Goal: Task Accomplishment & Management: Use online tool/utility

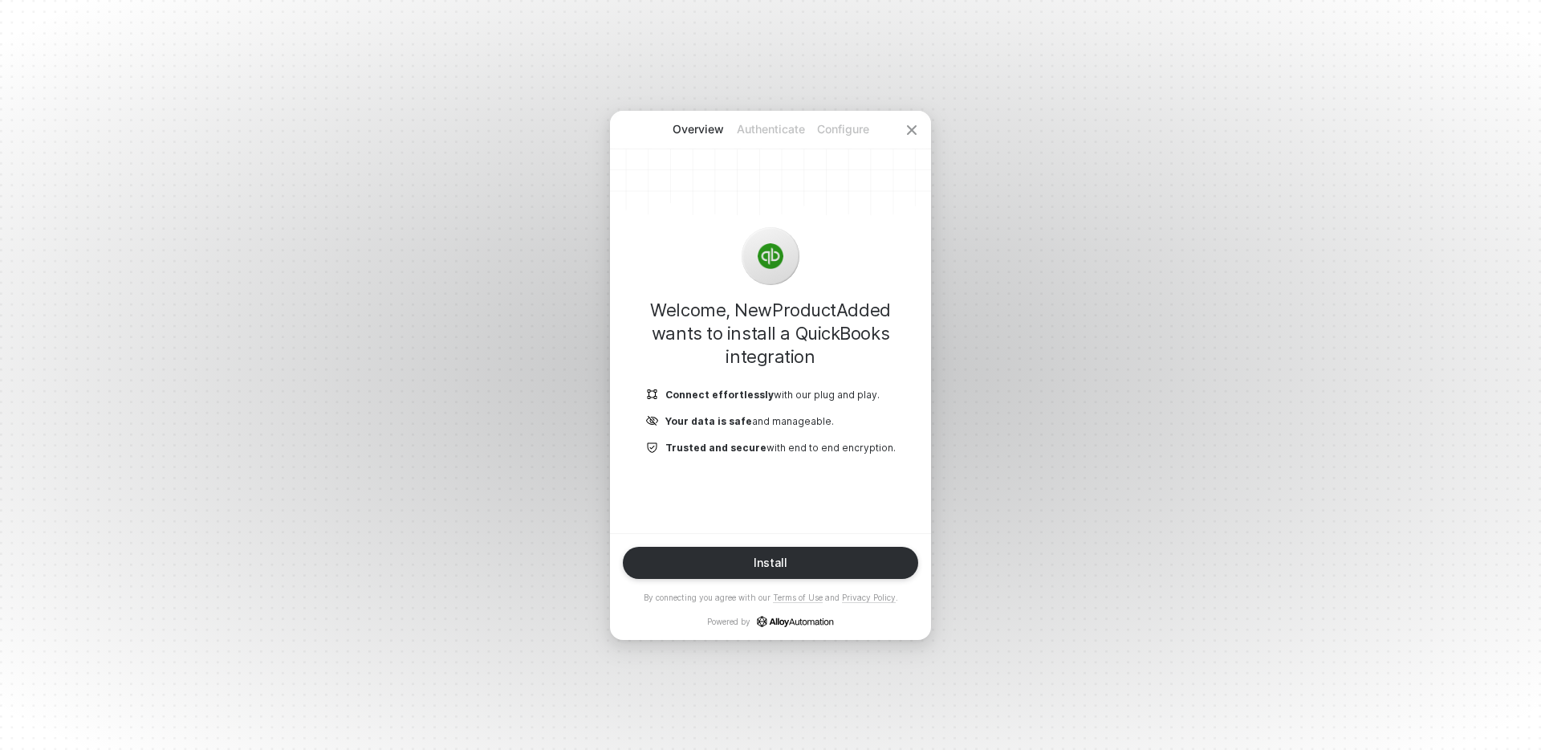
click at [801, 309] on h1 "Welcome, NewProductAdded wants to install a QuickBooks integration" at bounding box center [771, 334] width 270 height 70
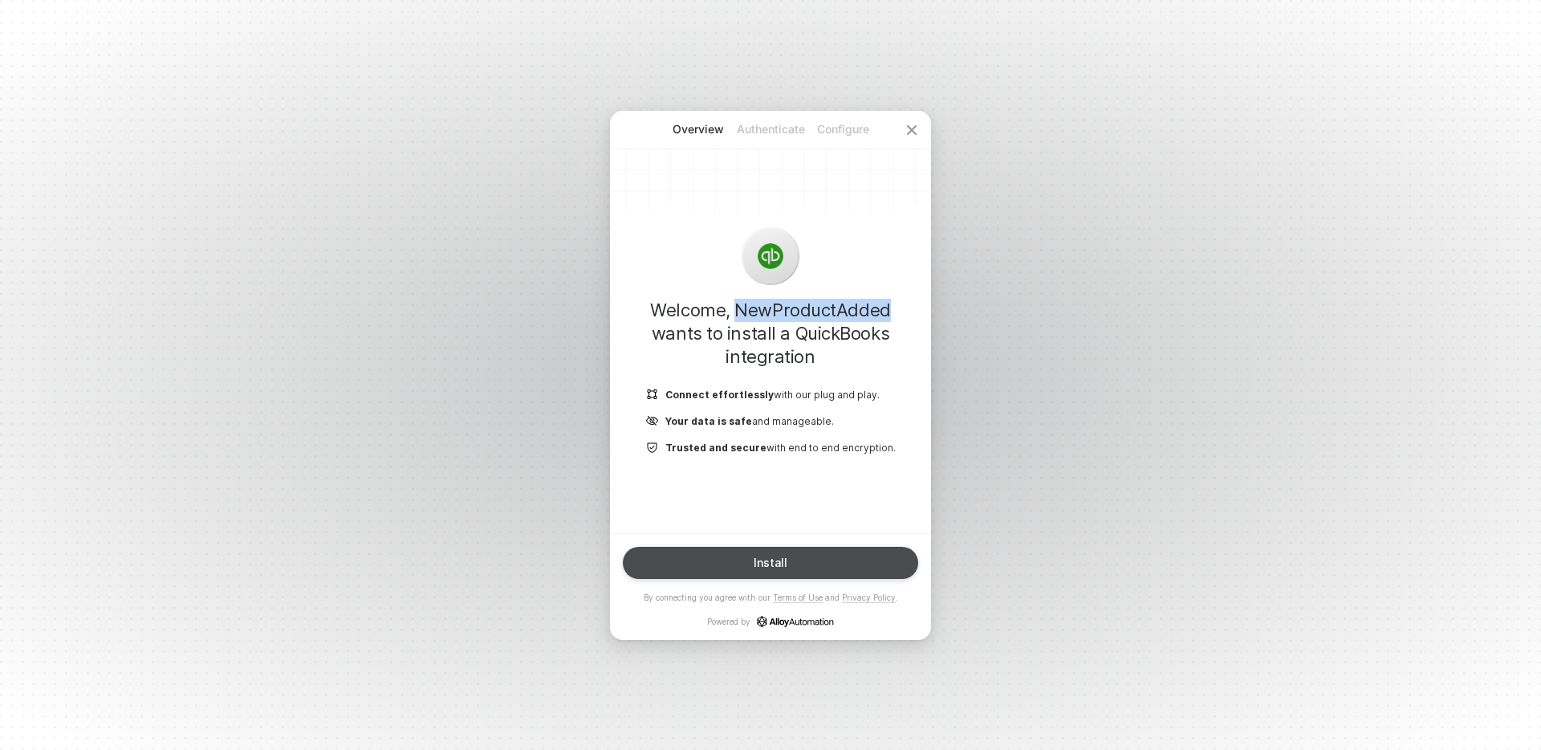
click at [796, 555] on button "Install" at bounding box center [770, 563] width 295 height 32
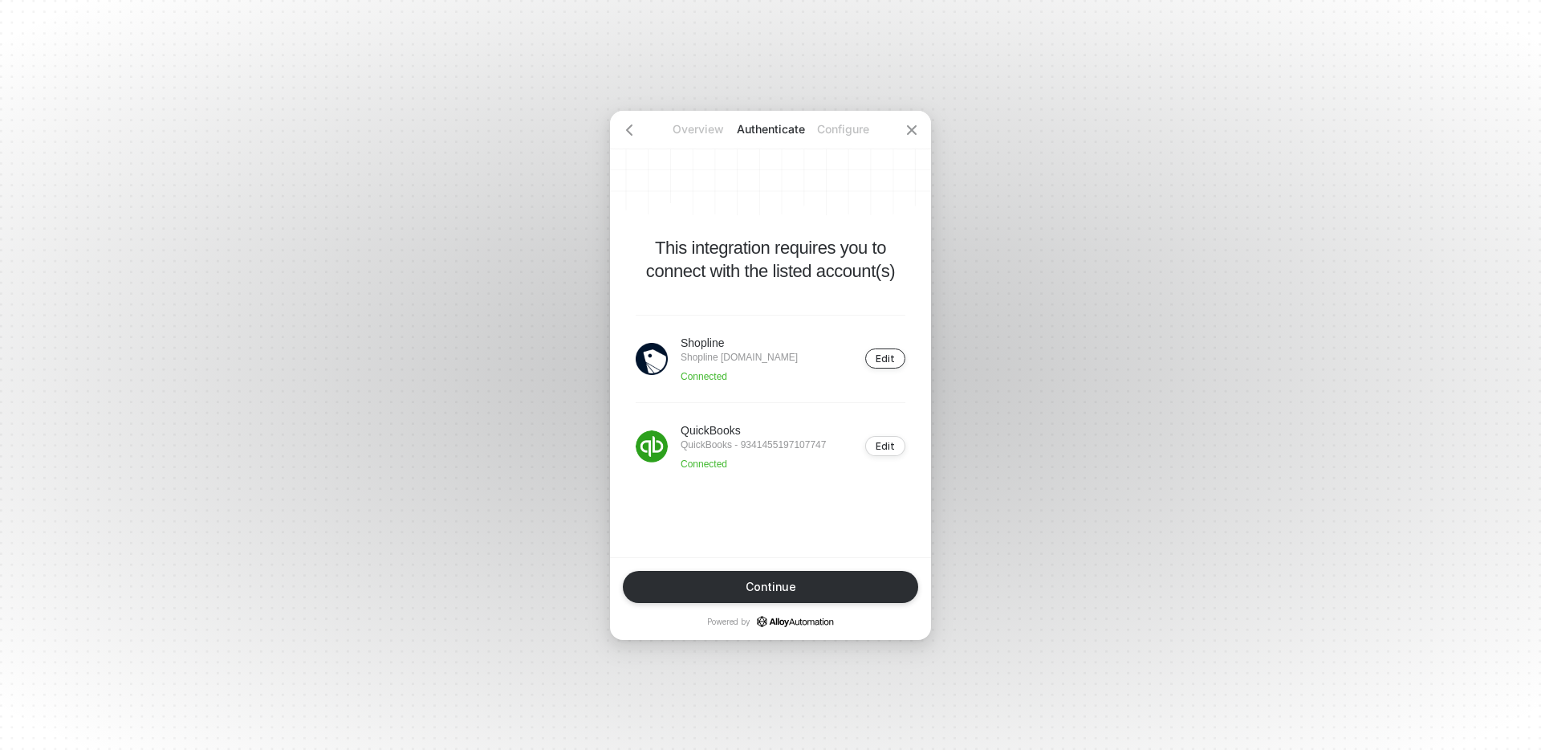
click at [885, 354] on div "Edit" at bounding box center [885, 358] width 19 height 12
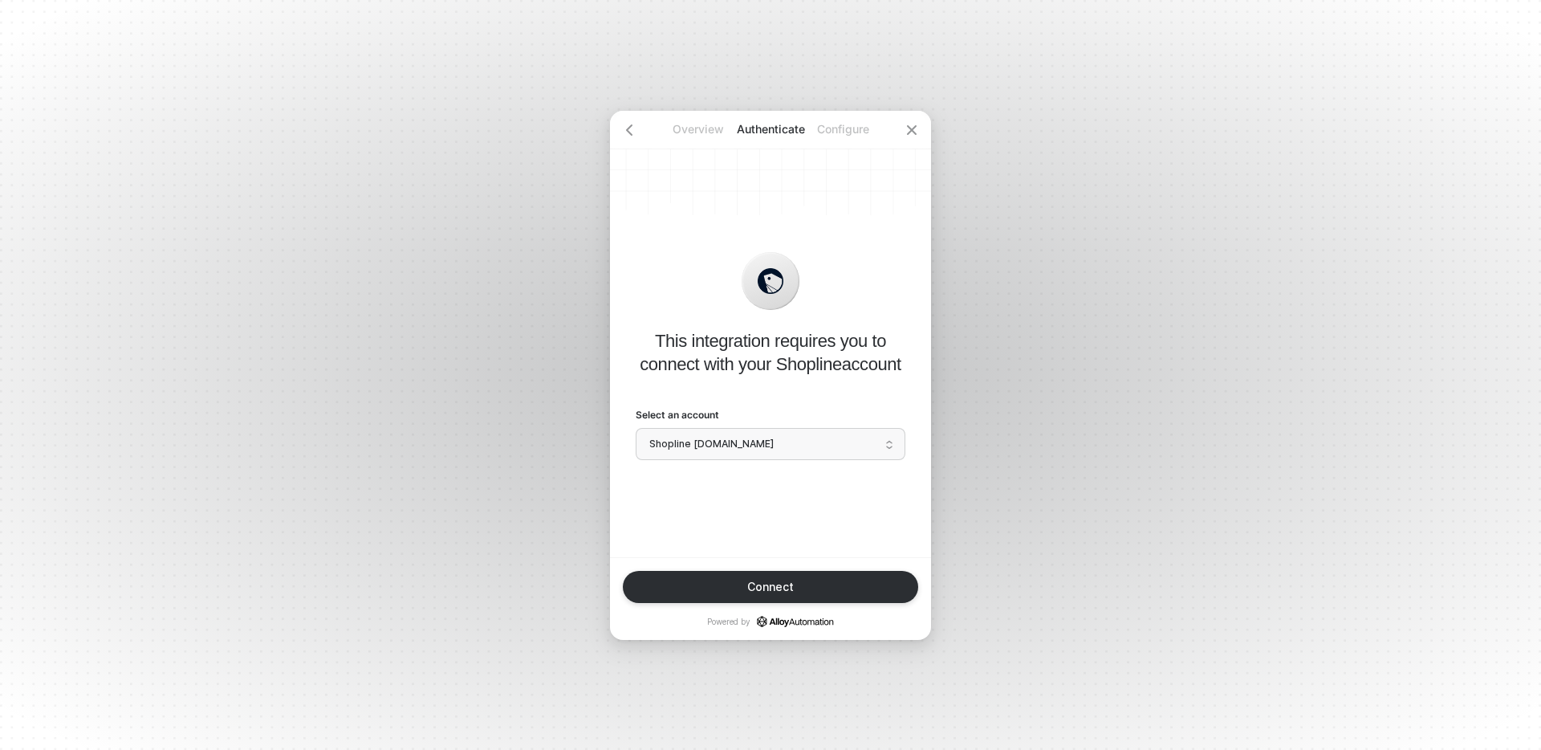
click at [824, 440] on span "Shopline [DOMAIN_NAME]" at bounding box center [770, 444] width 242 height 24
click at [829, 354] on p "This integration requires you to connect with your Shopline account" at bounding box center [771, 352] width 270 height 47
click at [906, 132] on icon "icon-close" at bounding box center [912, 130] width 13 height 13
click at [853, 237] on div "This integration requires you to connect with your Shopline account Select an a…" at bounding box center [770, 334] width 321 height 446
click at [699, 130] on p "Overview" at bounding box center [698, 129] width 72 height 16
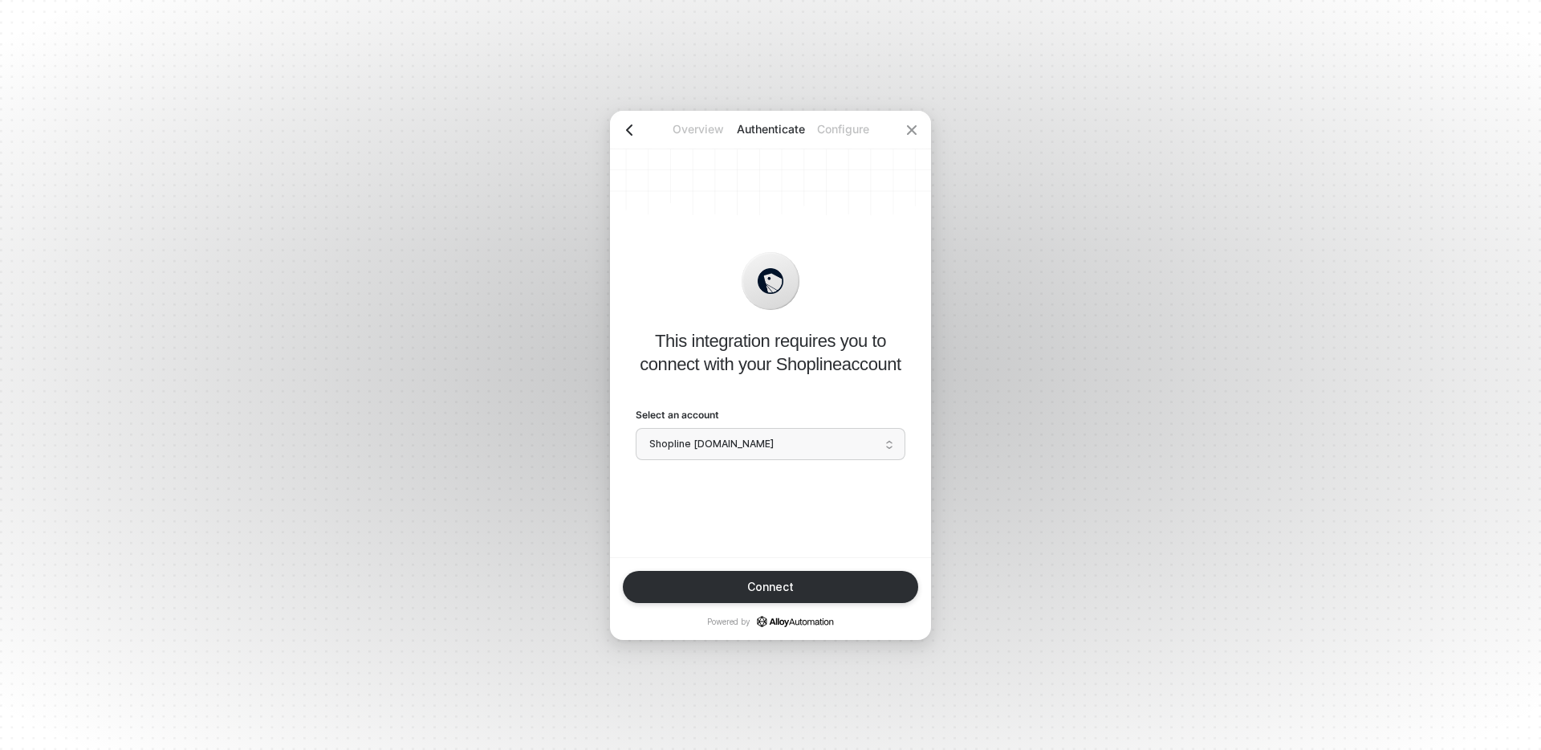
click at [632, 128] on icon "icon-arrow-left" at bounding box center [629, 130] width 13 height 13
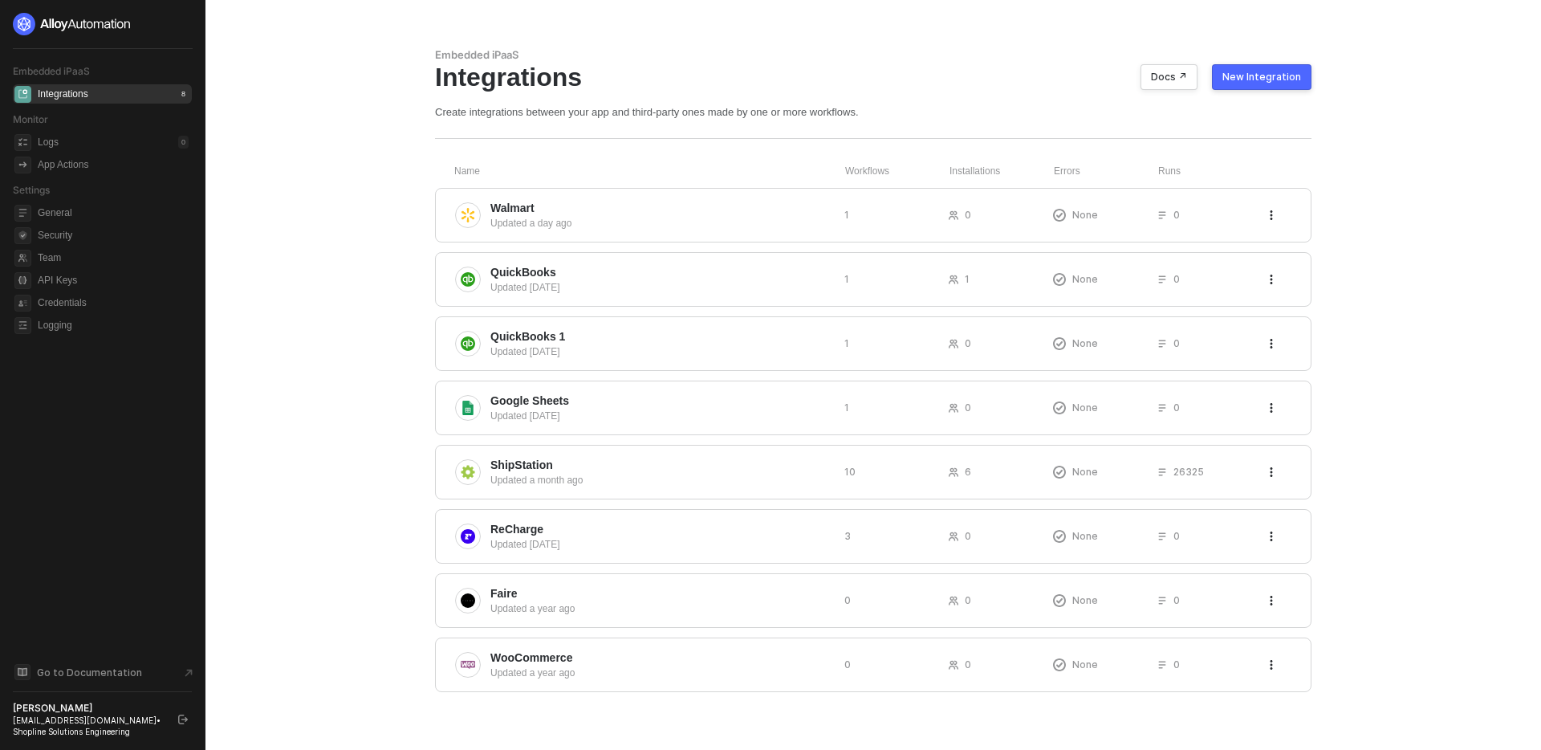
click at [285, 499] on main "Embedded iPaaS Integrations Docs ↗ New Integration Create integrations between …" at bounding box center [770, 375] width 1541 height 750
click at [146, 434] on div "Embedded iPaaS Integrations 8 Monitor Logs 0 App Actions Settings General Secur…" at bounding box center [102, 375] width 179 height 724
click at [116, 307] on span "Credentials" at bounding box center [113, 302] width 151 height 19
